Goal: Task Accomplishment & Management: Use online tool/utility

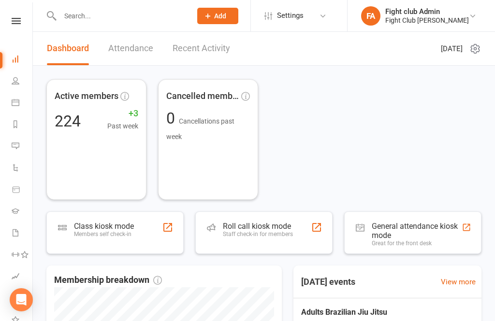
click at [21, 90] on link "People" at bounding box center [23, 82] width 22 height 22
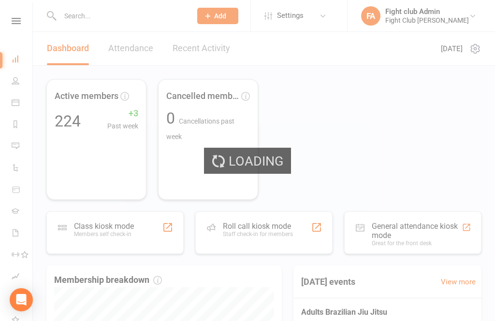
select select "100"
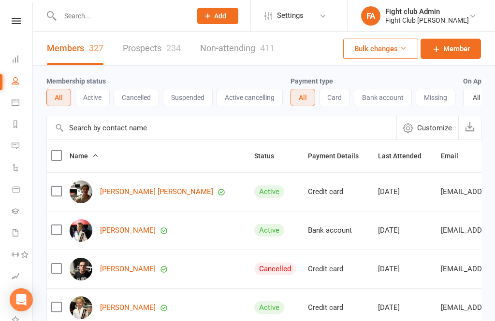
click at [22, 105] on link "Calendar" at bounding box center [23, 104] width 22 height 22
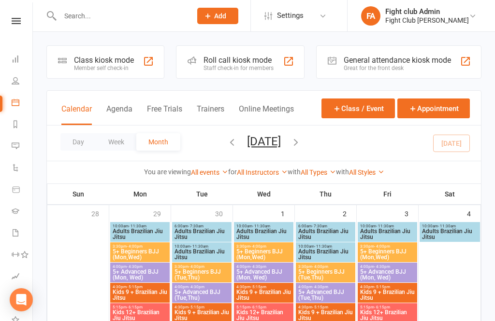
click at [239, 78] on div "Roll call kiosk mode Staff check-in for members" at bounding box center [240, 61] width 128 height 33
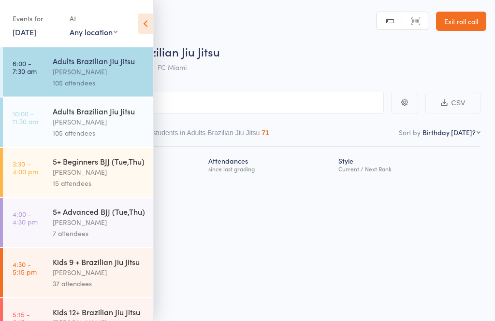
click at [84, 73] on div "[PERSON_NAME]" at bounding box center [99, 71] width 92 height 11
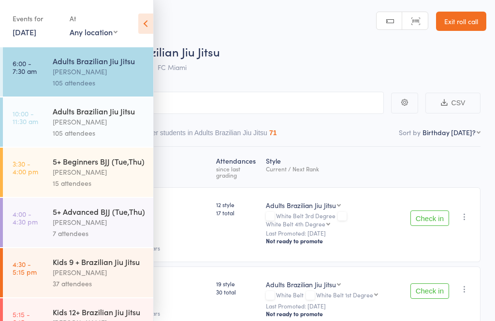
click at [145, 22] on icon at bounding box center [145, 24] width 15 height 20
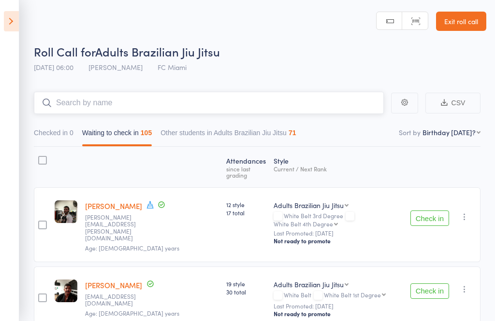
click at [154, 100] on input "search" at bounding box center [209, 103] width 350 height 22
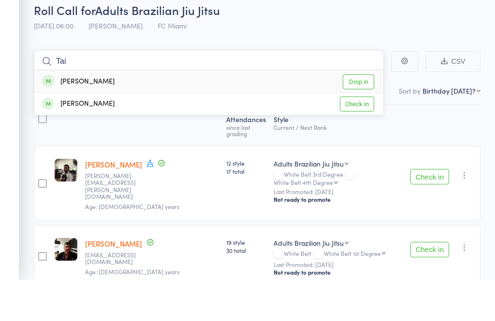
type input "Tai"
click at [90, 118] on div "Tai McIsaac" at bounding box center [78, 123] width 72 height 11
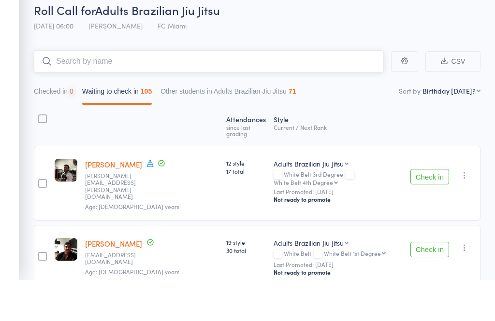
type input "c"
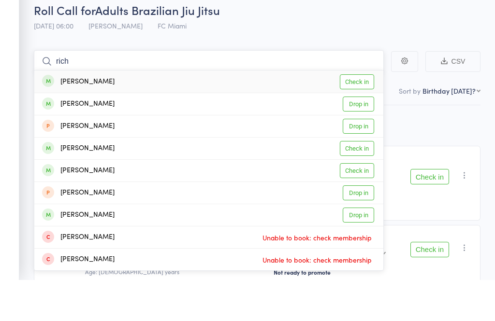
type input "rich"
click at [108, 112] on div "Rich Seymour Check in" at bounding box center [208, 123] width 349 height 22
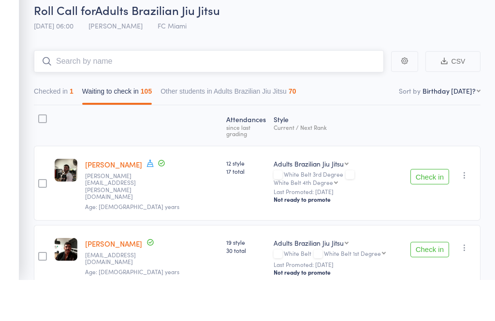
scroll to position [42, 0]
